Goal: Task Accomplishment & Management: Use online tool/utility

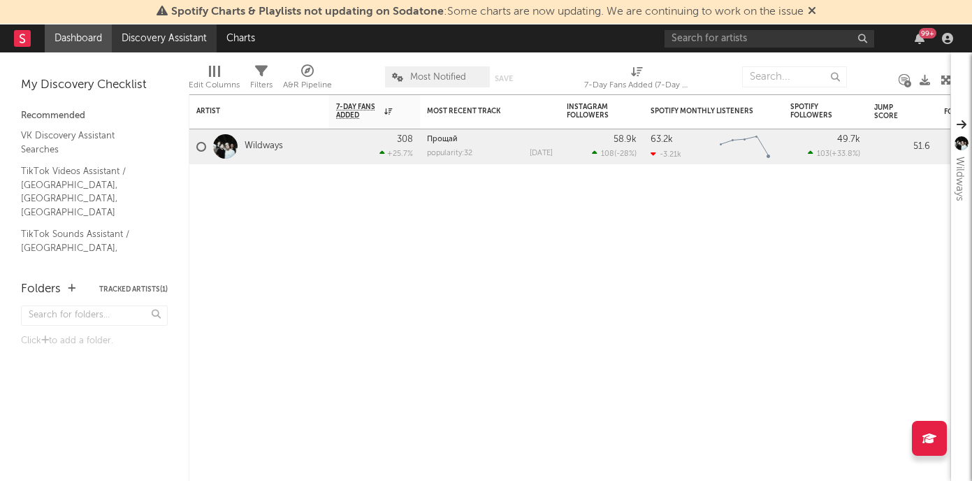
click at [163, 34] on link "Discovery Assistant" at bounding box center [164, 38] width 105 height 28
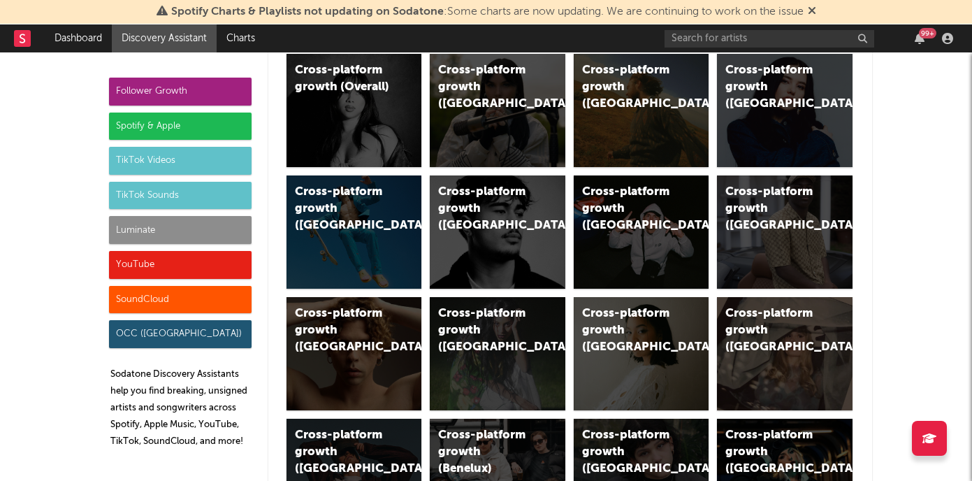
scroll to position [84, 0]
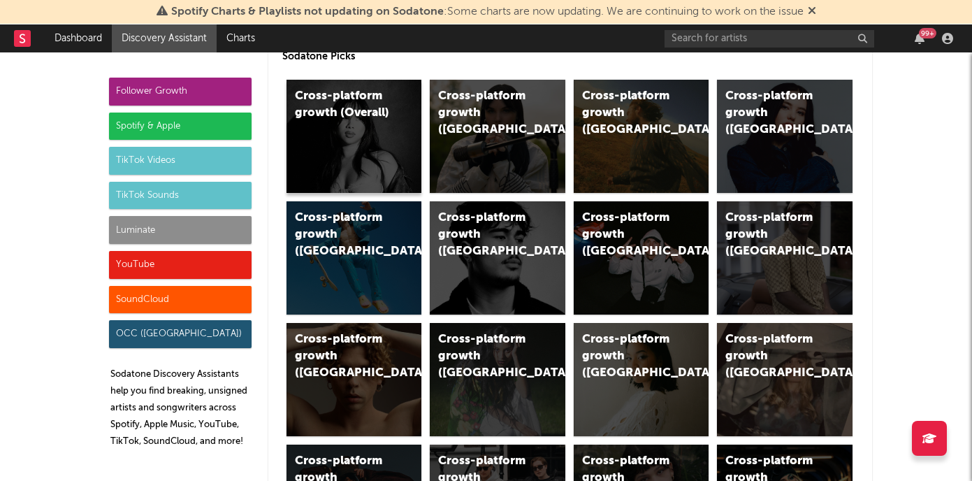
click at [391, 132] on div "Cross-platform growth (Overall)" at bounding box center [354, 136] width 136 height 113
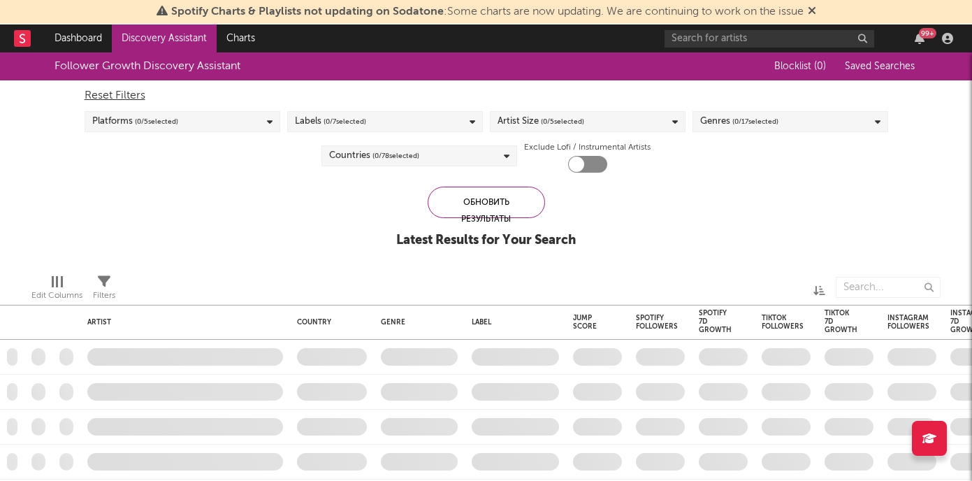
checkbox input "true"
